Goal: Task Accomplishment & Management: Manage account settings

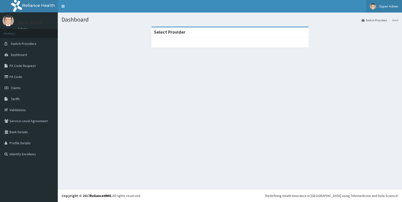
click at [389, 5] on span "Super Admin" at bounding box center [388, 6] width 19 height 5
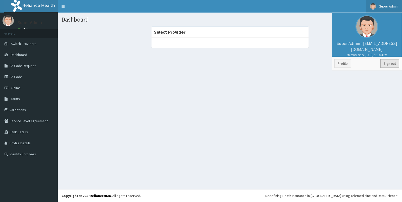
click at [387, 64] on link "Sign out" at bounding box center [390, 63] width 19 height 9
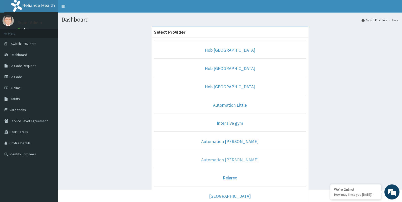
scroll to position [22, 0]
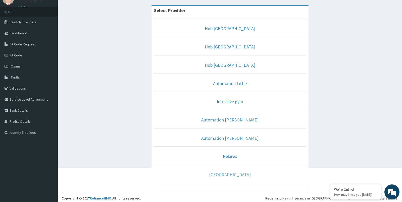
click at [228, 173] on link "Broad Hospital" at bounding box center [230, 175] width 42 height 6
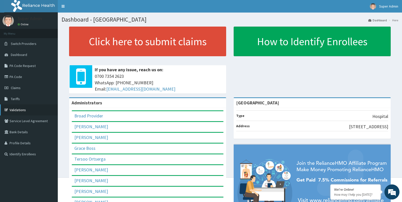
click at [15, 111] on link "Validations" at bounding box center [29, 110] width 58 height 11
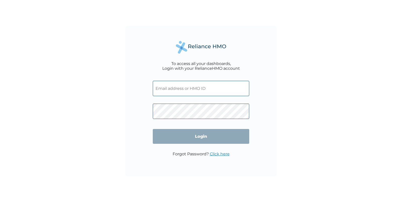
click at [198, 94] on input "text" at bounding box center [201, 88] width 97 height 15
paste input "retailreassign01@yopmail.com"
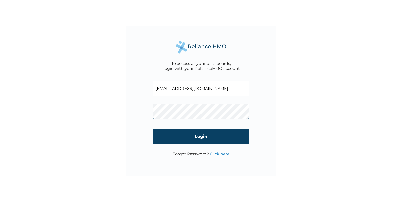
type input "retailreassign01@yopmail.com"
click at [198, 139] on input "Login" at bounding box center [201, 136] width 97 height 15
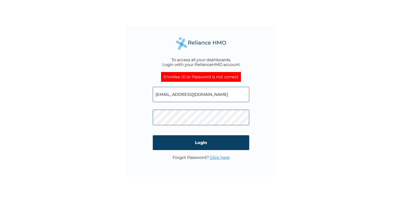
click at [216, 94] on input "retailreassign01@yopmail.com" at bounding box center [201, 94] width 97 height 15
type input "biggztester6@yopmail.com"
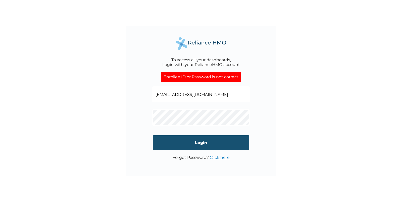
click at [215, 143] on input "Login" at bounding box center [201, 143] width 97 height 15
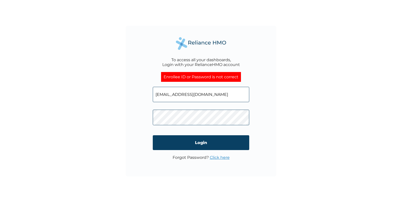
click at [228, 95] on input "biggztester6@yopmail.com" at bounding box center [201, 94] width 97 height 15
click at [232, 94] on input "biggztester6@yopmail.com" at bounding box center [201, 94] width 97 height 15
type input "biggztester@yopmail.com"
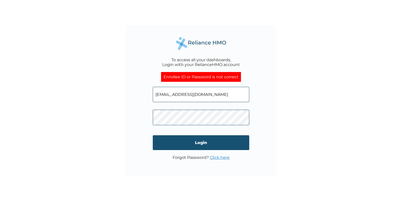
click at [200, 143] on input "Login" at bounding box center [201, 143] width 97 height 15
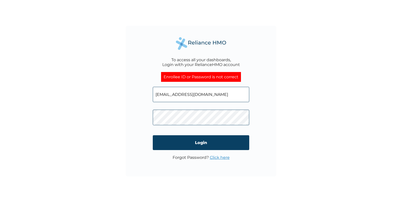
click at [218, 96] on input "biggztester@yopmail.com" at bounding box center [201, 94] width 97 height 15
type input "RET/10889/A"
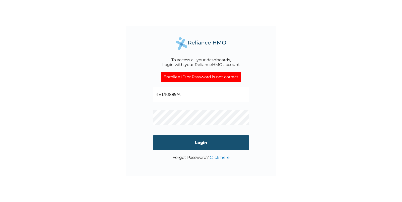
click at [195, 146] on input "Login" at bounding box center [201, 143] width 97 height 15
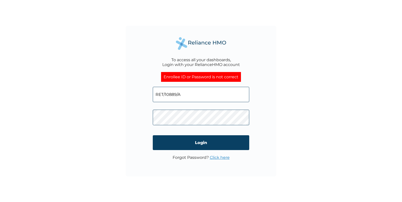
click at [207, 94] on input "RET/10889/A" at bounding box center [201, 94] width 97 height 15
click at [213, 100] on input "RET/10889/A" at bounding box center [201, 94] width 97 height 15
type input "reliancetester101@yopmail.com"
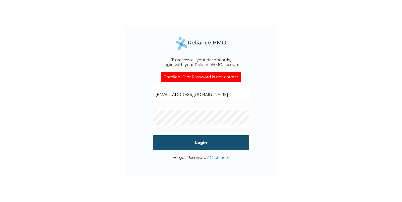
click at [207, 141] on input "Login" at bounding box center [201, 143] width 97 height 15
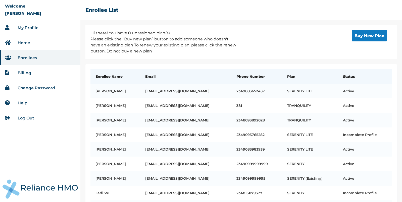
click at [24, 27] on link "My Profile" at bounding box center [28, 27] width 21 height 5
click at [29, 117] on link "Log Out" at bounding box center [26, 118] width 17 height 5
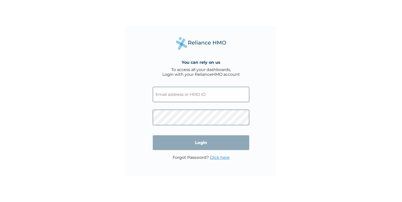
click at [189, 94] on input "text" at bounding box center [201, 94] width 97 height 15
type input "testreliancehealth@gmail.com"
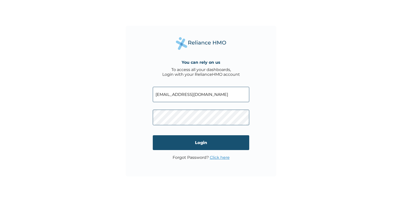
click at [196, 146] on input "Login" at bounding box center [201, 143] width 97 height 15
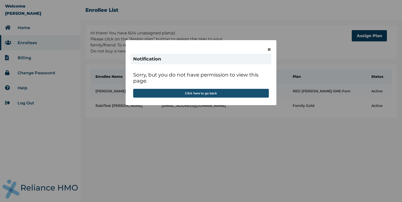
click at [198, 91] on button "Click here to go back" at bounding box center [201, 93] width 136 height 9
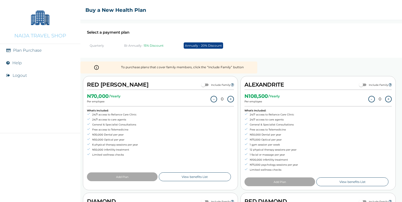
click at [16, 76] on button "Logout" at bounding box center [20, 75] width 14 height 5
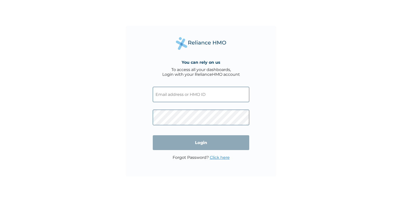
click at [193, 97] on input "text" at bounding box center [201, 94] width 97 height 15
type input "reliancetester119@yopmail.com"
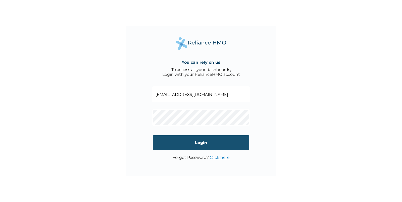
click at [188, 148] on input "Login" at bounding box center [201, 143] width 97 height 15
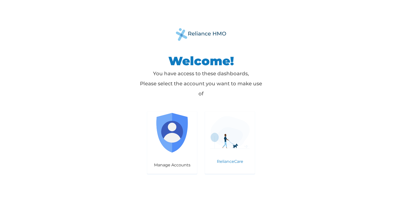
click at [232, 151] on div "RelianceCare" at bounding box center [230, 142] width 50 height 63
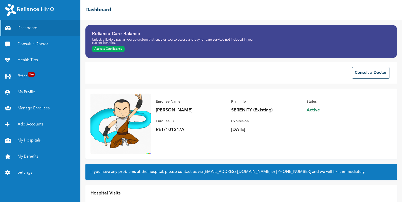
click at [29, 141] on link "My Hospitals" at bounding box center [40, 141] width 80 height 16
click at [27, 140] on link "My Hospitals" at bounding box center [40, 141] width 80 height 16
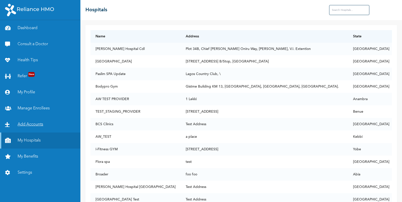
click at [29, 124] on link "Add Accounts" at bounding box center [40, 125] width 80 height 16
click at [30, 29] on link "Dashboard" at bounding box center [40, 28] width 80 height 16
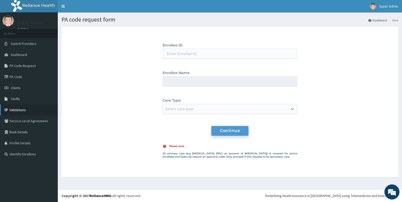
click at [20, 111] on link "Validations" at bounding box center [29, 110] width 58 height 11
